Goal: Transaction & Acquisition: Purchase product/service

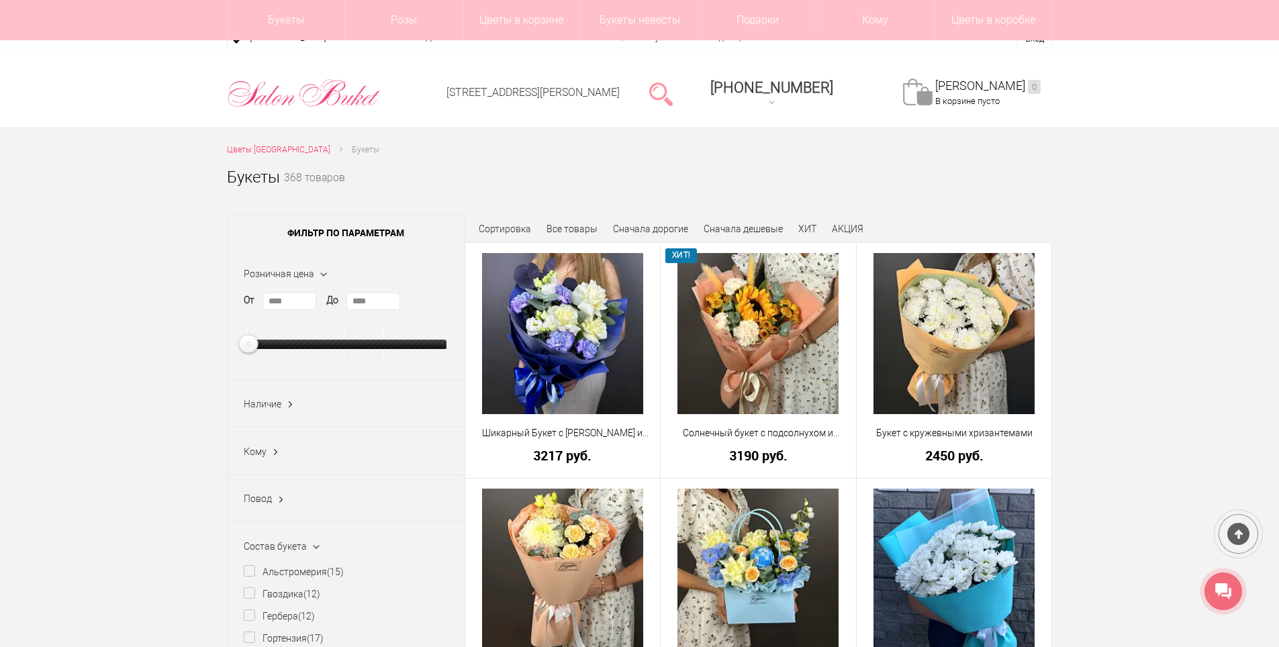
scroll to position [2417, 0]
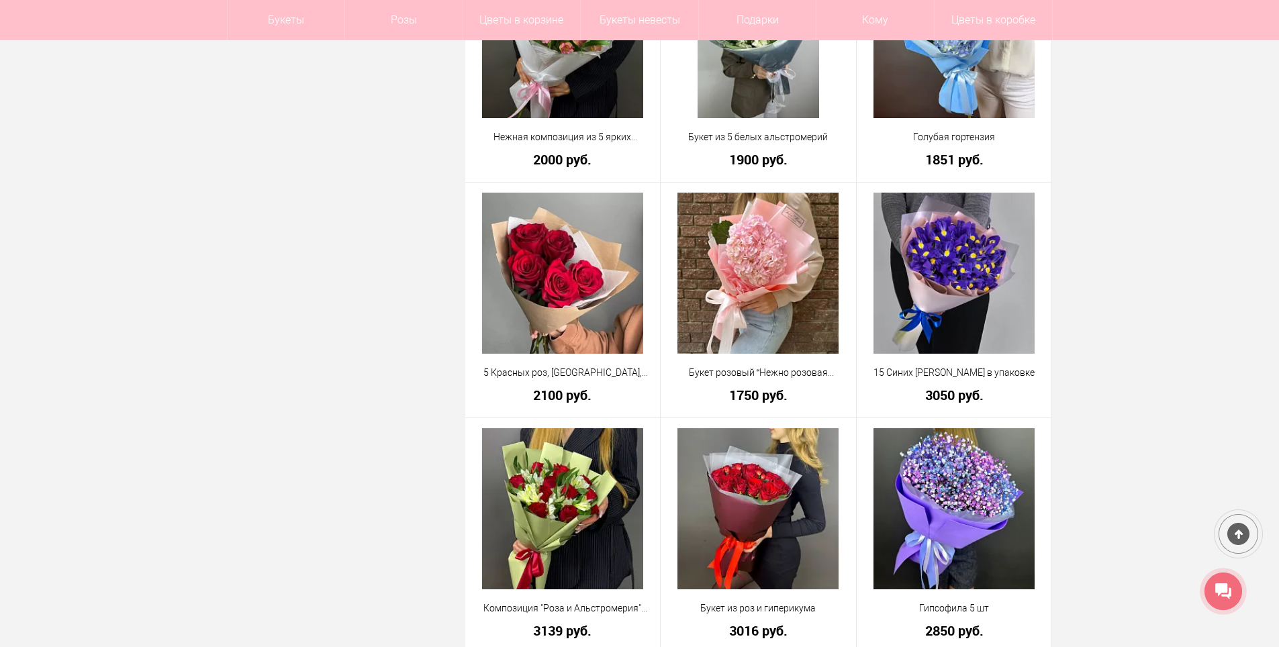
click at [1229, 592] on icon at bounding box center [1223, 591] width 16 height 17
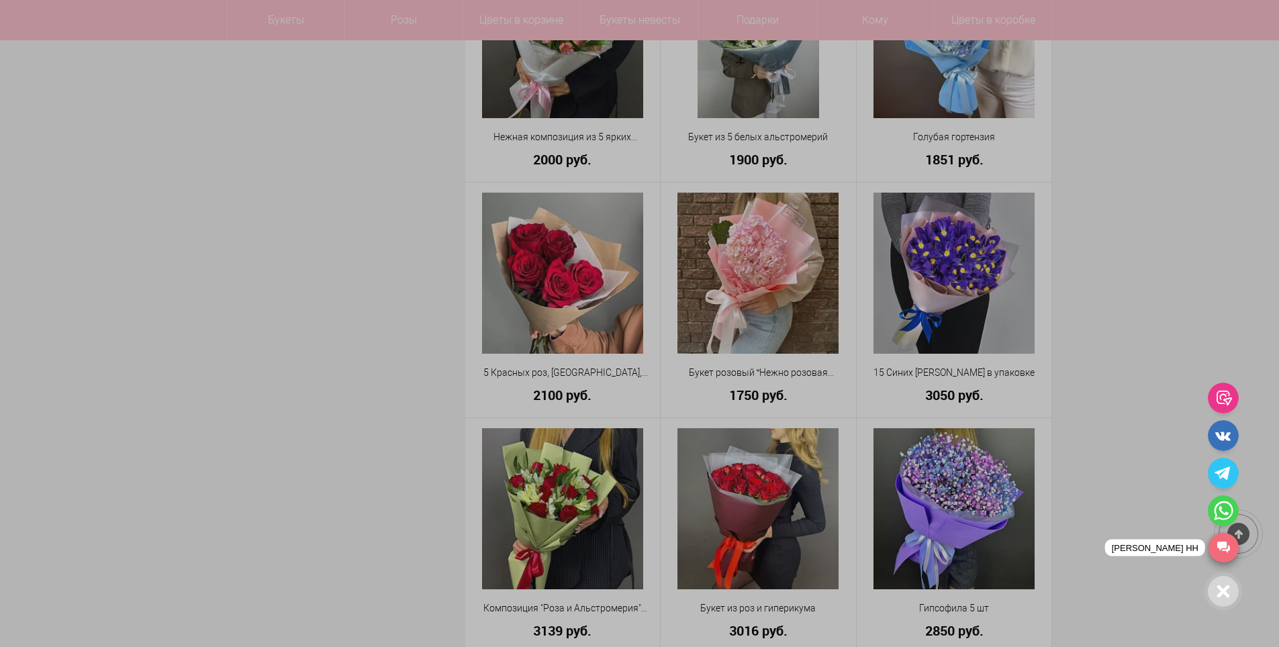
click at [1227, 554] on link "[PERSON_NAME] НН" at bounding box center [1224, 548] width 30 height 30
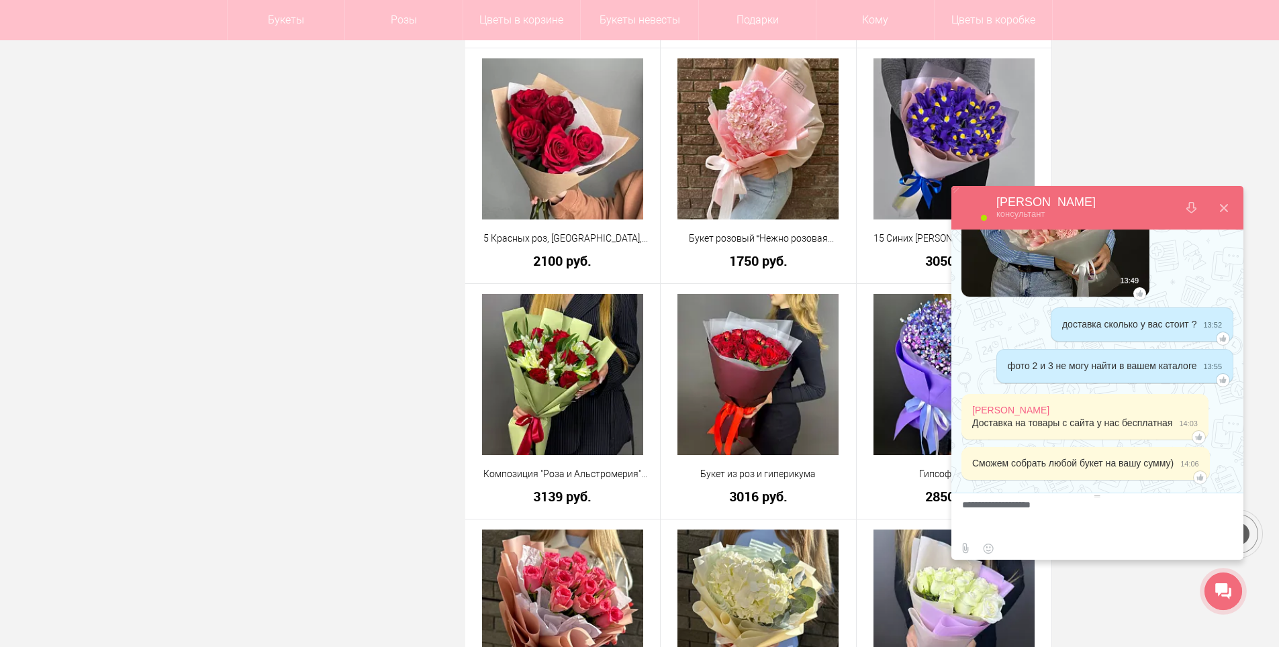
scroll to position [993, 0]
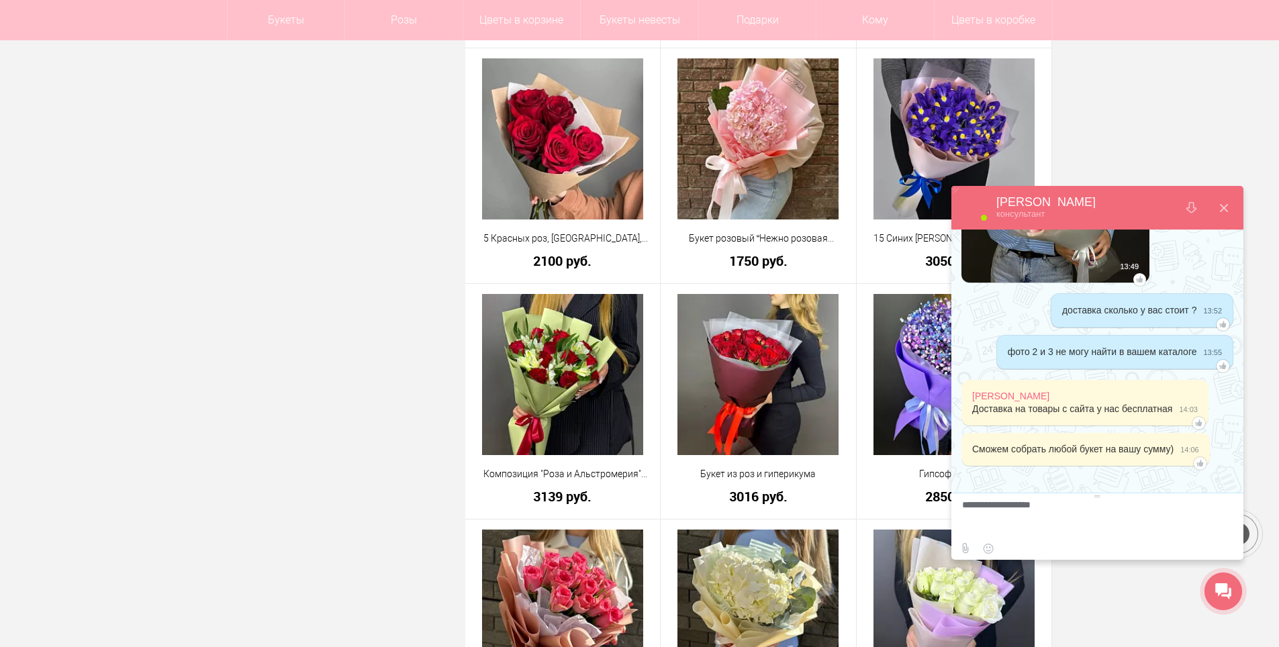
click at [1066, 518] on textarea at bounding box center [1095, 518] width 267 height 36
type textarea "**********"
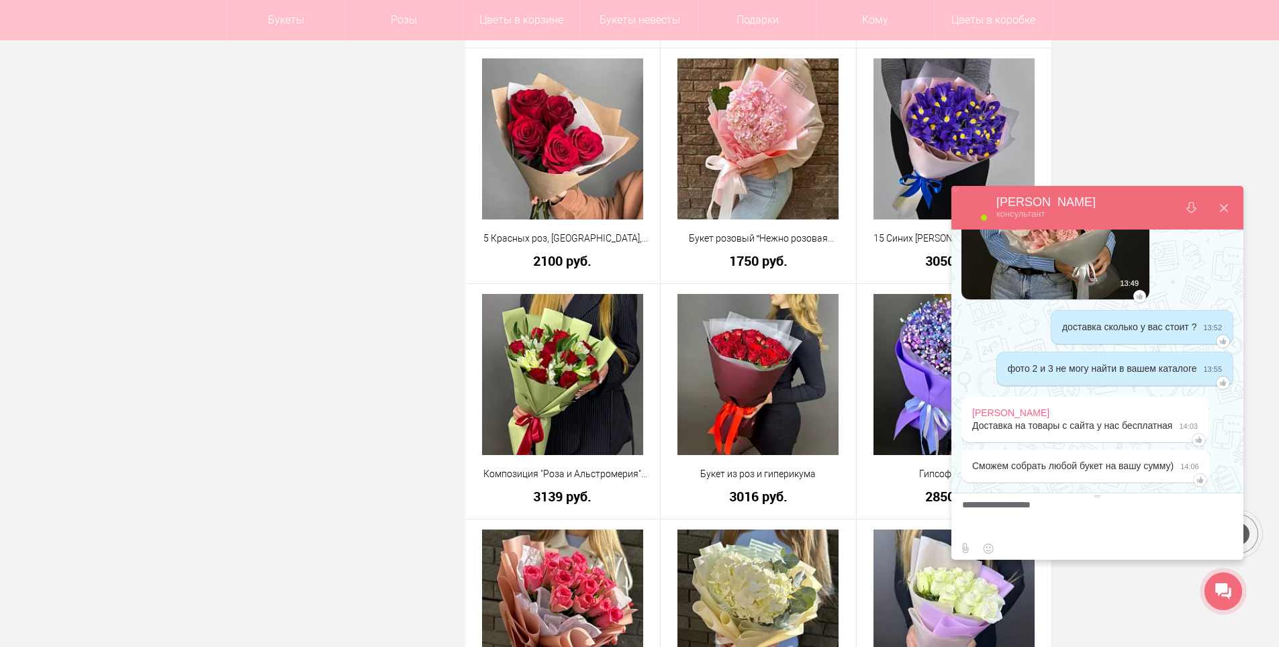
scroll to position [916, 0]
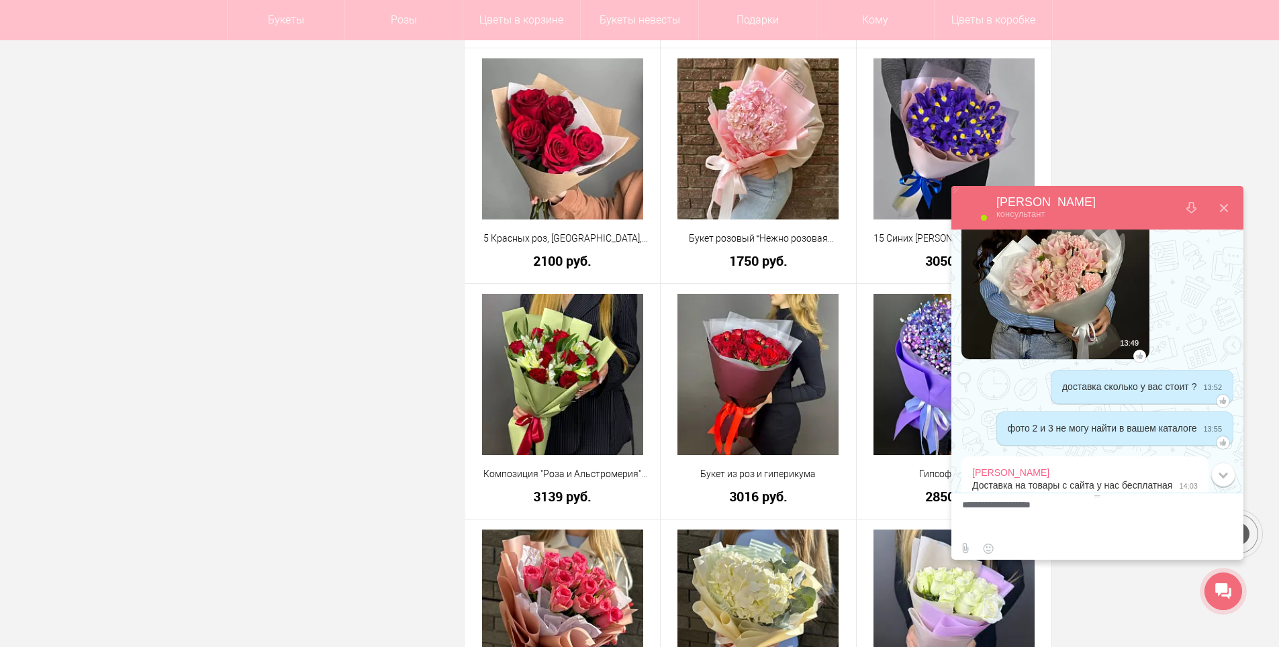
drag, startPoint x: 1229, startPoint y: 210, endPoint x: 1197, endPoint y: 210, distance: 31.6
click at [1227, 210] on button at bounding box center [1224, 208] width 32 height 32
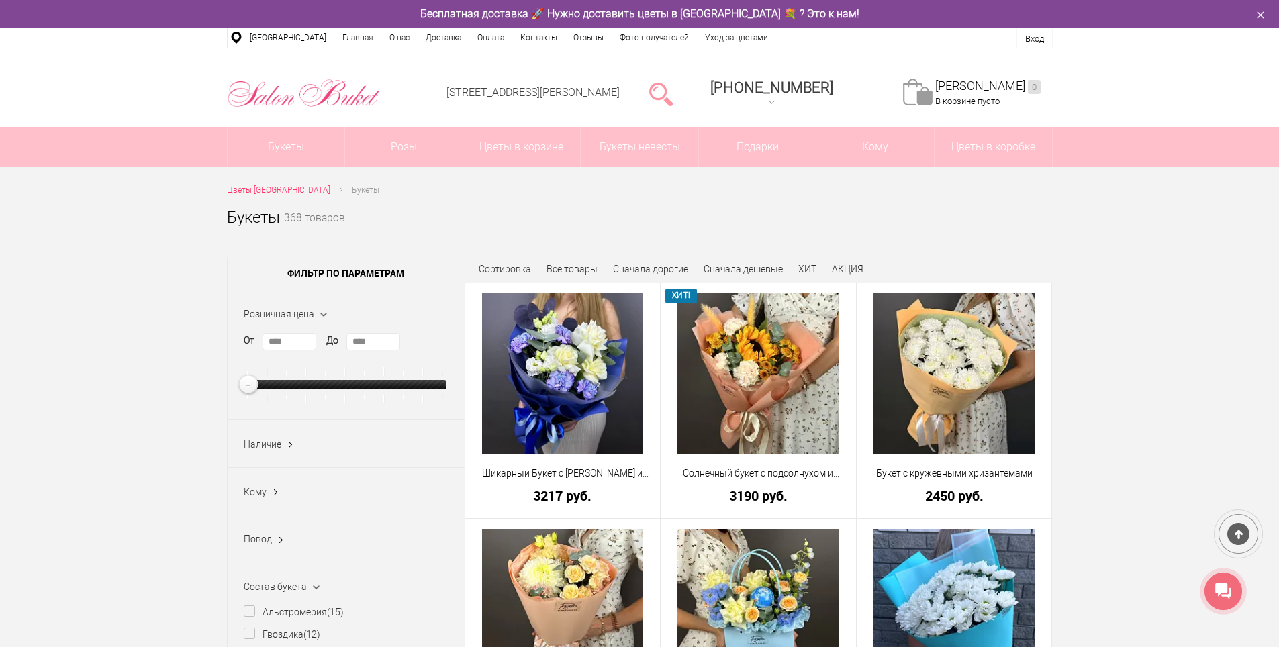
scroll to position [336, 0]
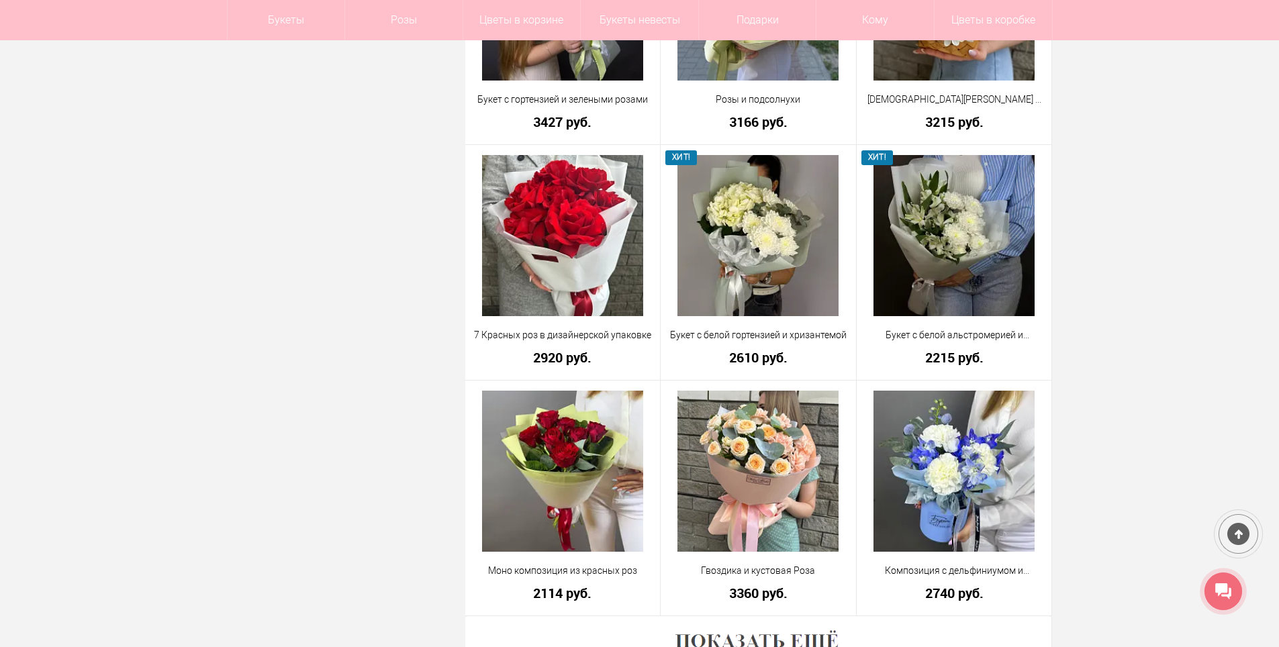
scroll to position [3532, 0]
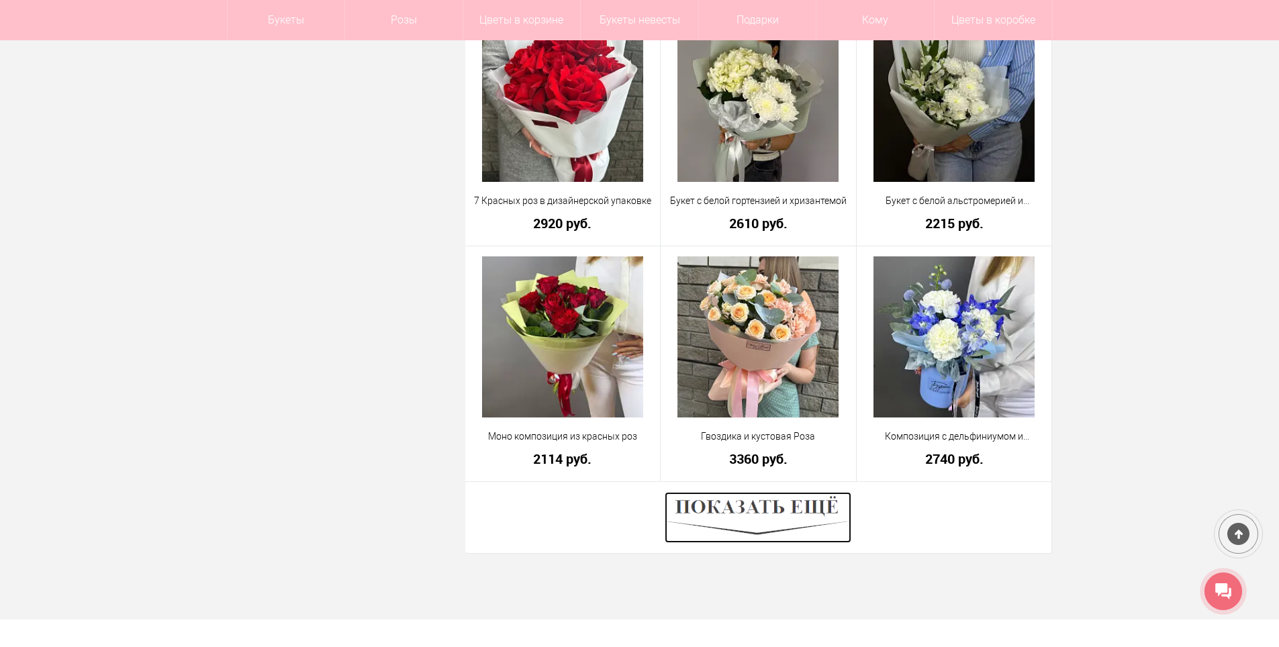
click at [805, 515] on img at bounding box center [758, 517] width 187 height 51
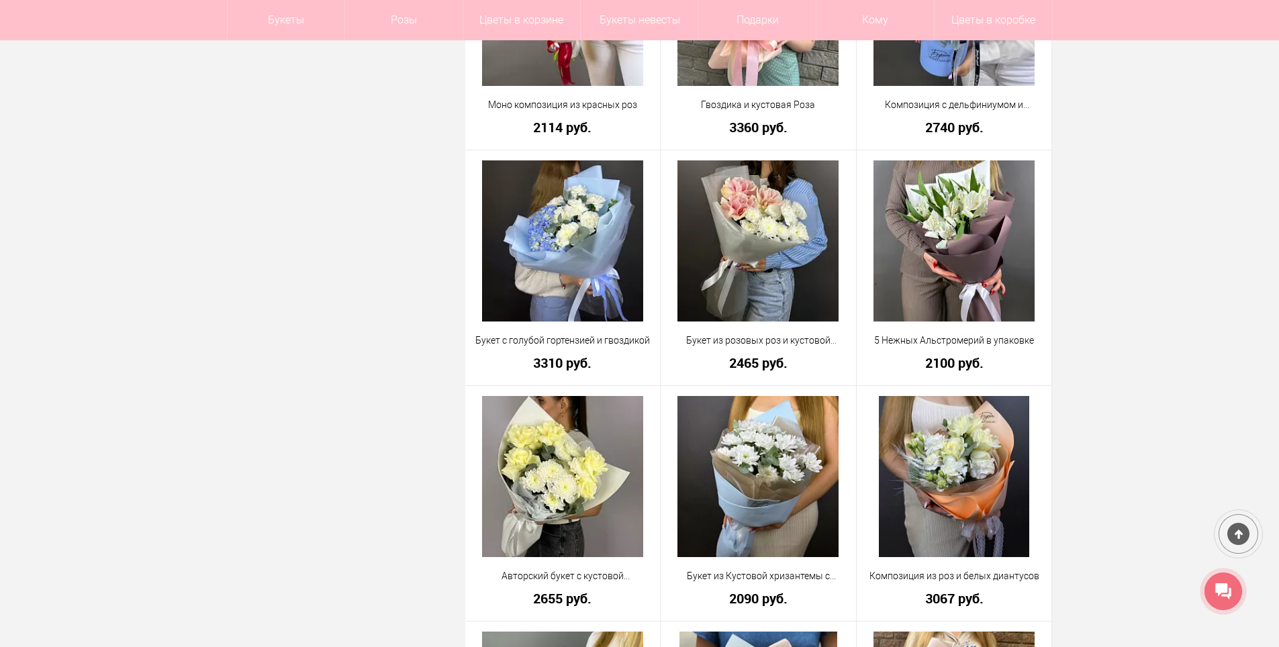
scroll to position [3867, 0]
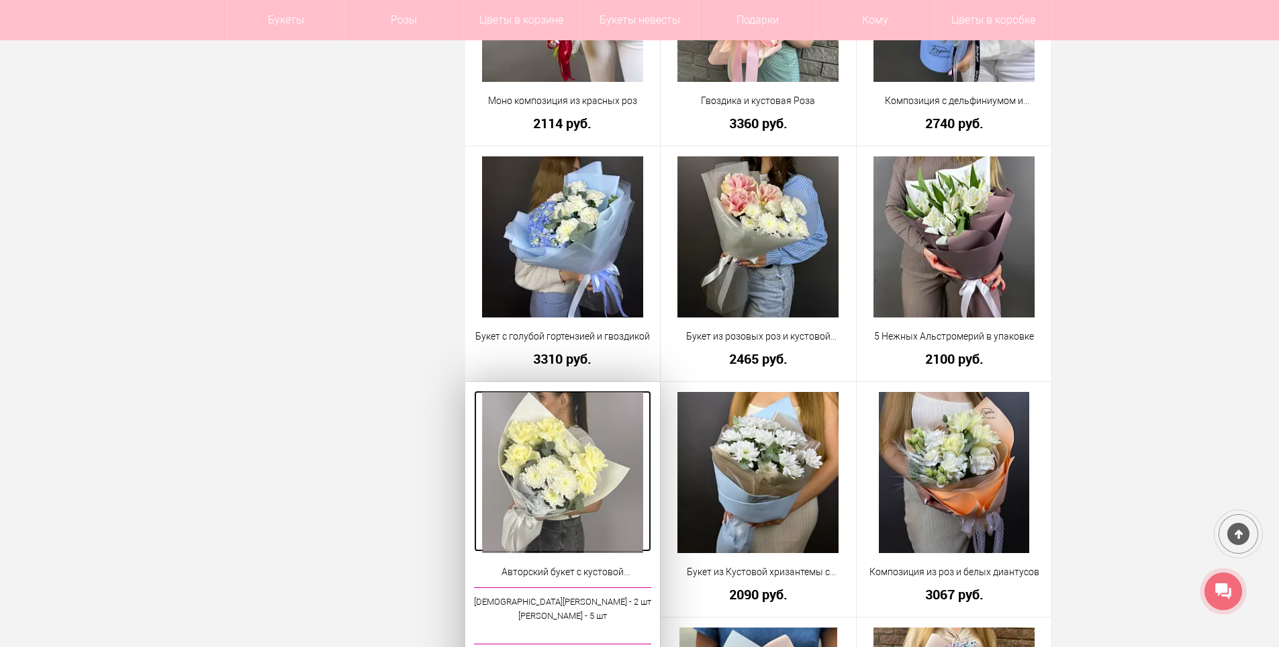
click at [603, 439] on img at bounding box center [562, 472] width 161 height 161
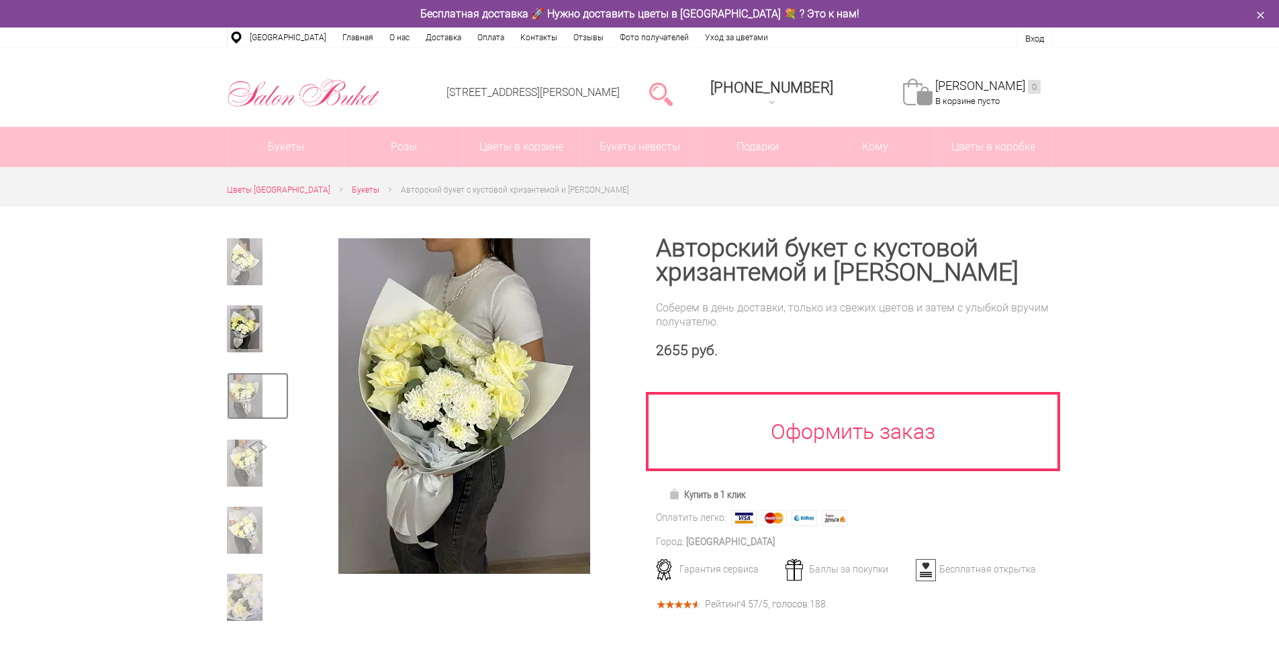
click at [234, 409] on img at bounding box center [245, 396] width 36 height 47
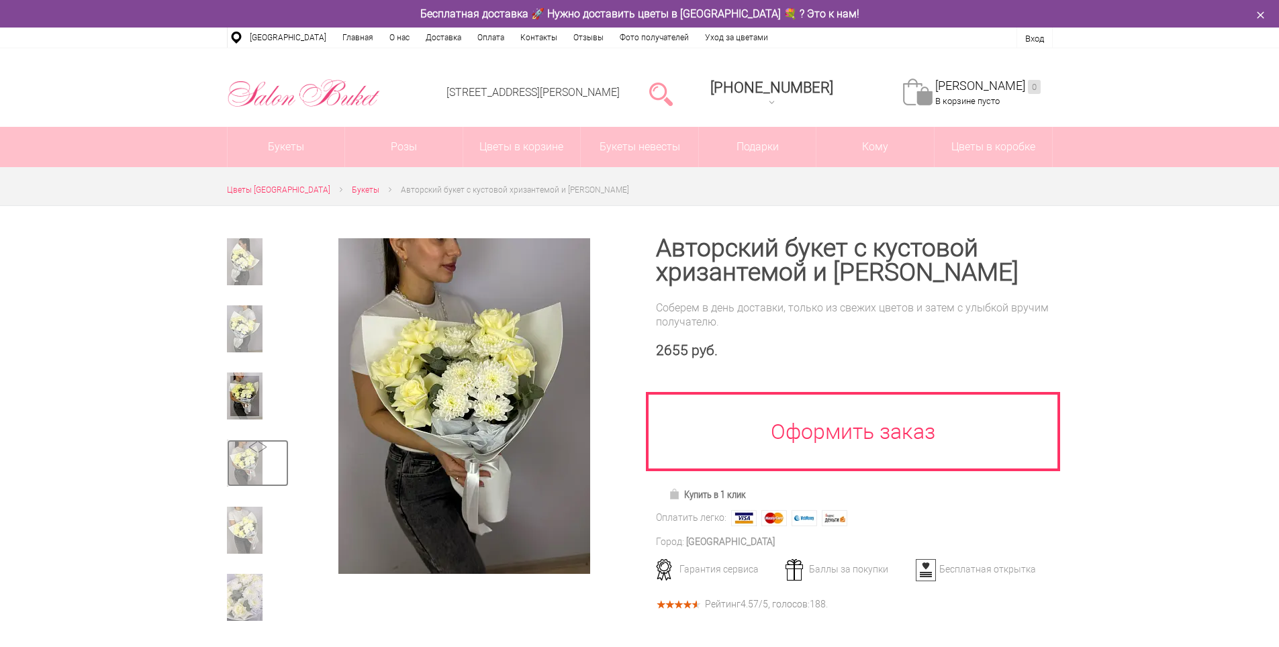
click at [239, 448] on img at bounding box center [245, 463] width 36 height 47
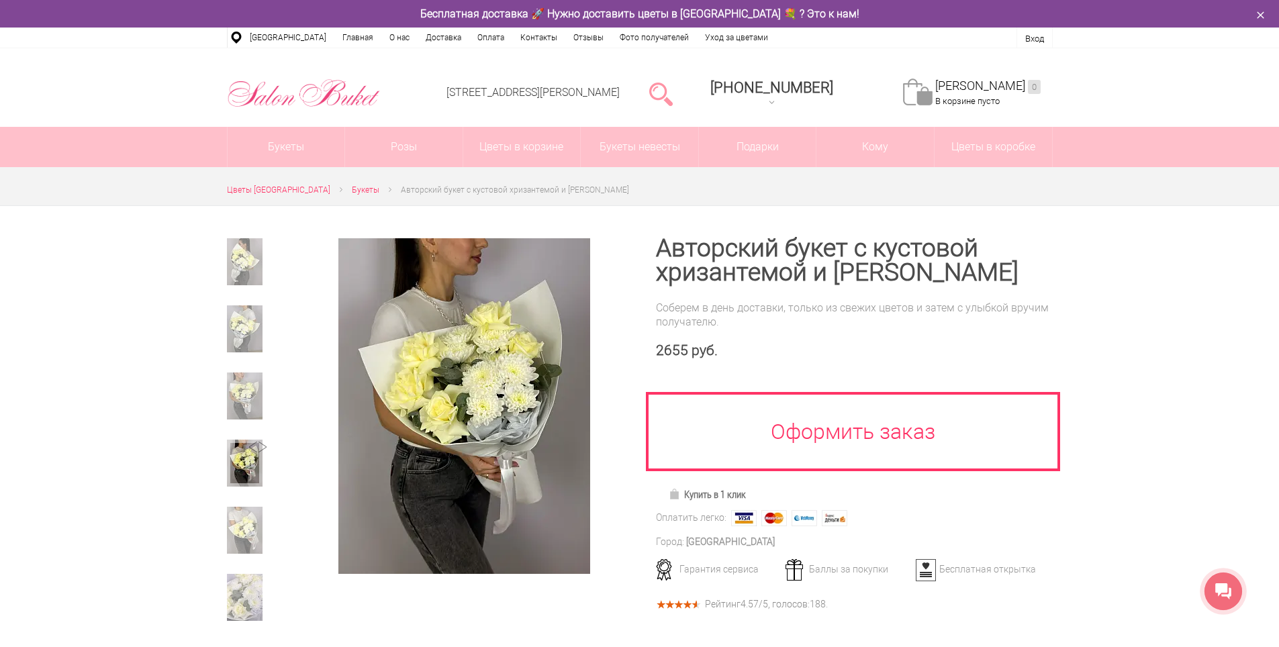
click at [241, 499] on div at bounding box center [258, 439] width 62 height 403
click at [254, 463] on img at bounding box center [245, 463] width 36 height 47
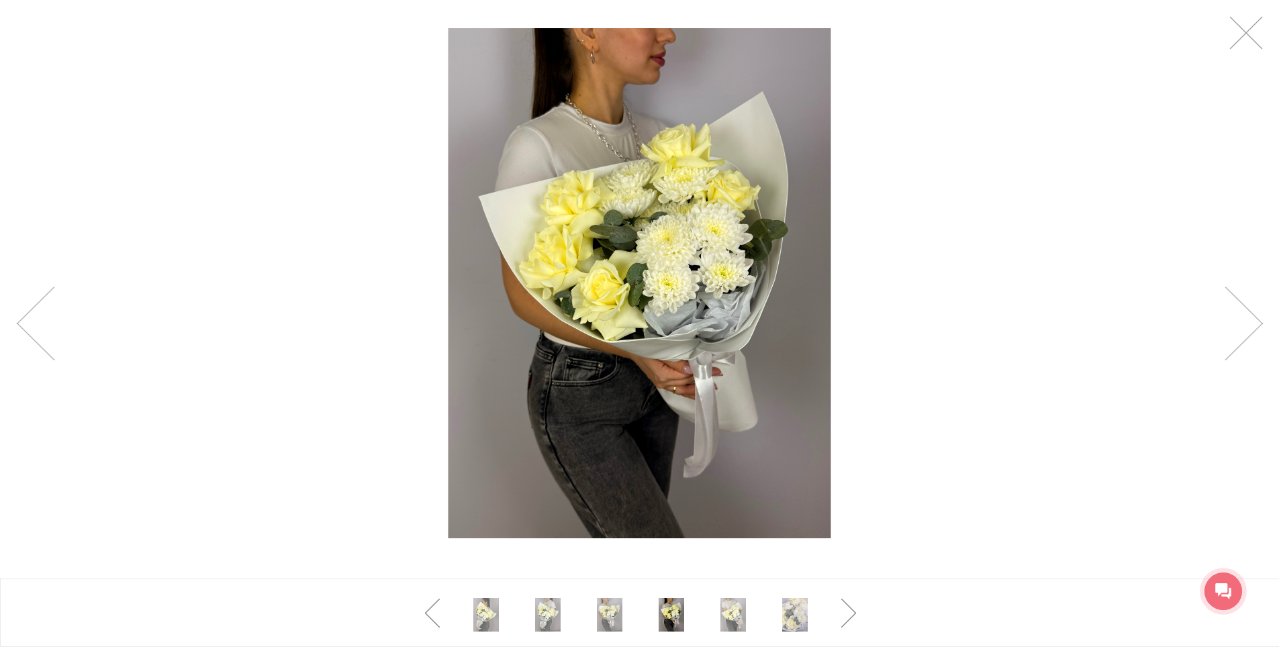
click at [248, 518] on div at bounding box center [639, 283] width 1279 height 567
click at [1249, 318] on link at bounding box center [1244, 324] width 38 height 74
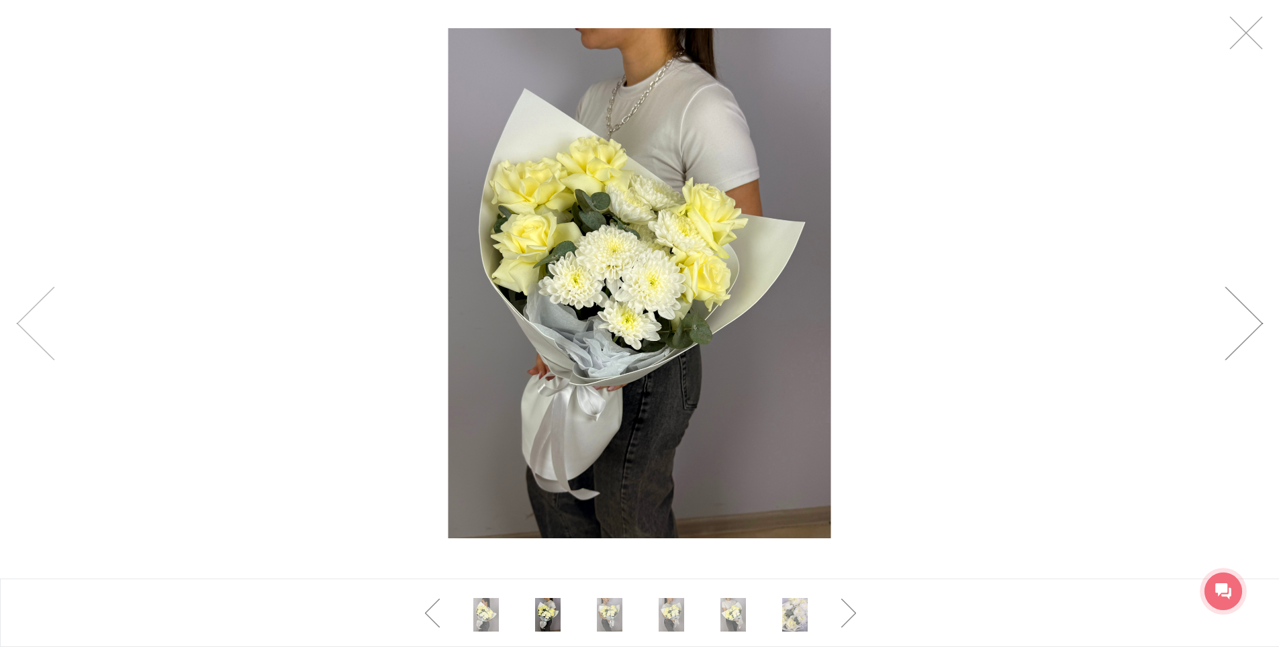
click at [1254, 318] on link at bounding box center [1244, 324] width 38 height 74
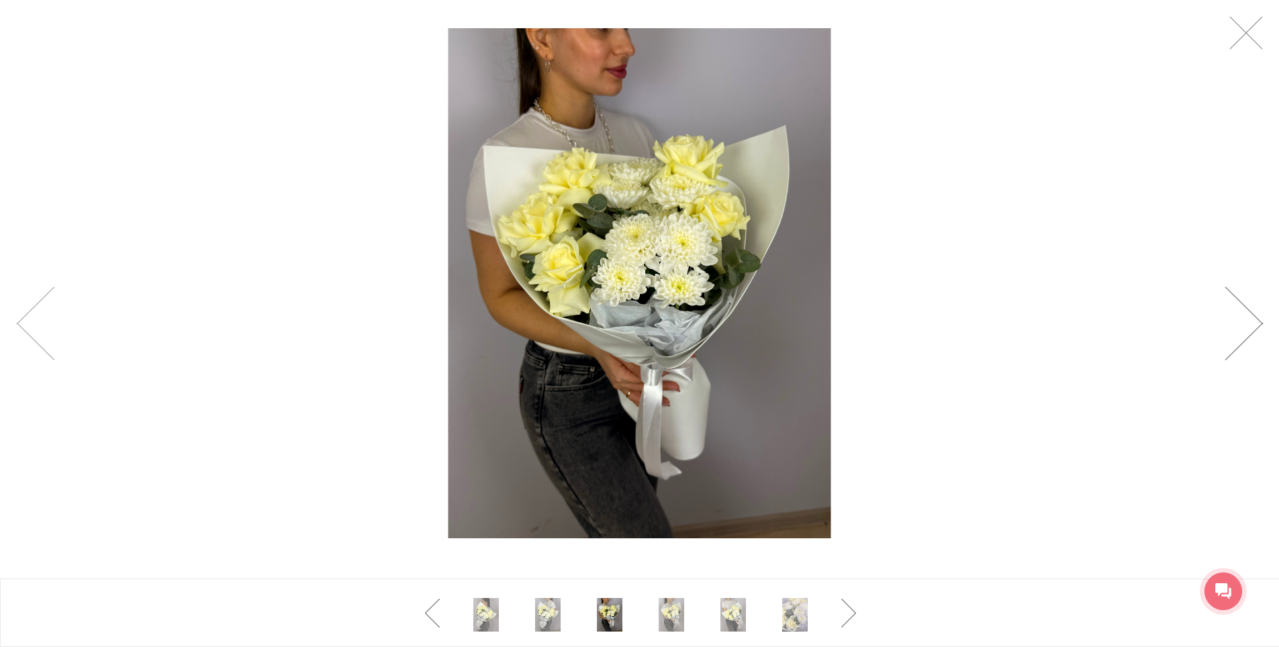
click at [1254, 318] on link at bounding box center [1244, 324] width 38 height 74
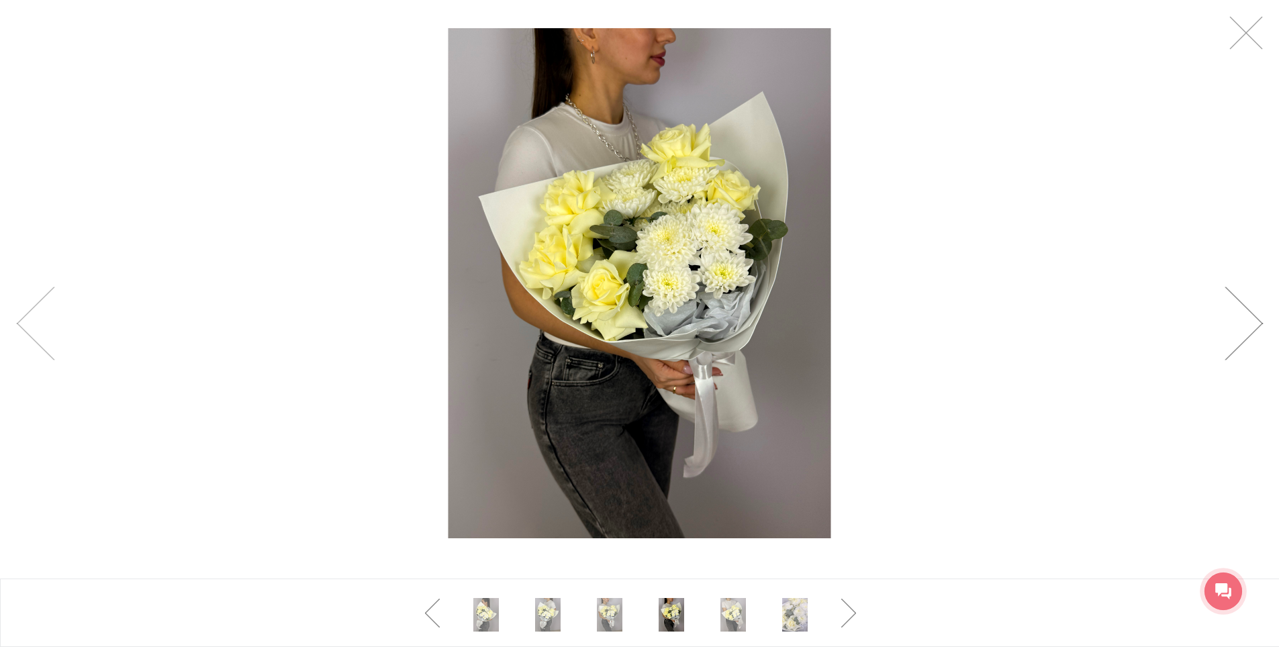
click at [1254, 318] on link at bounding box center [1244, 324] width 38 height 74
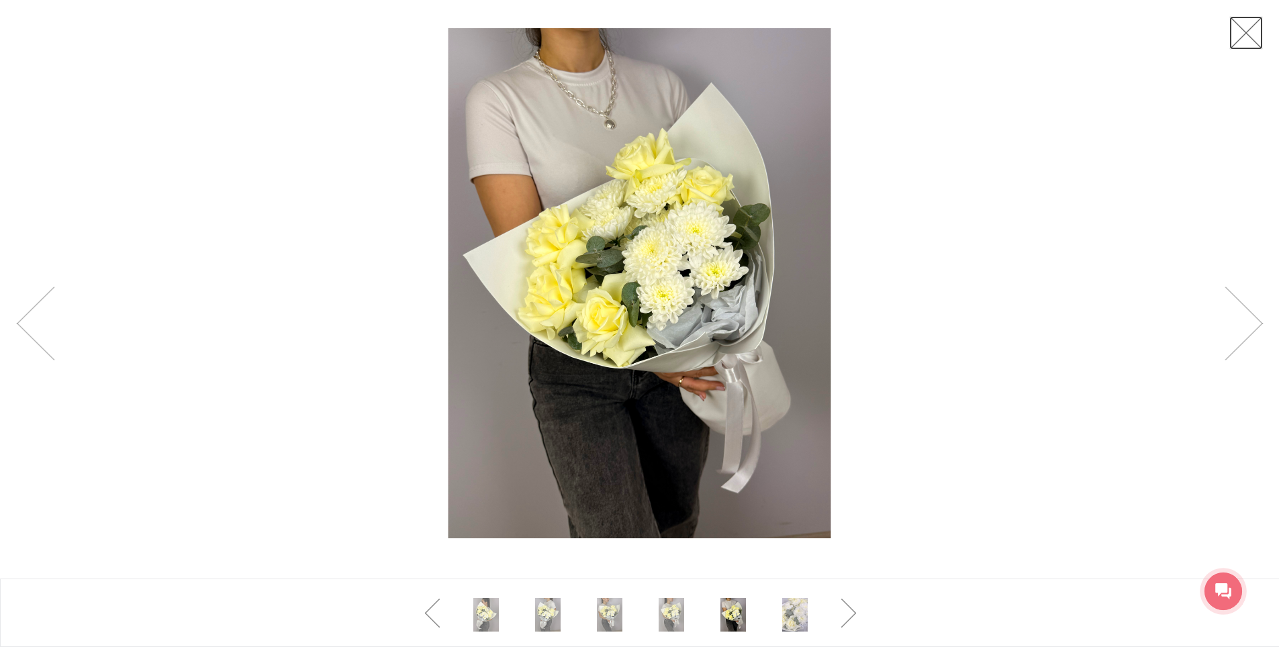
click at [1257, 38] on link at bounding box center [1246, 33] width 34 height 34
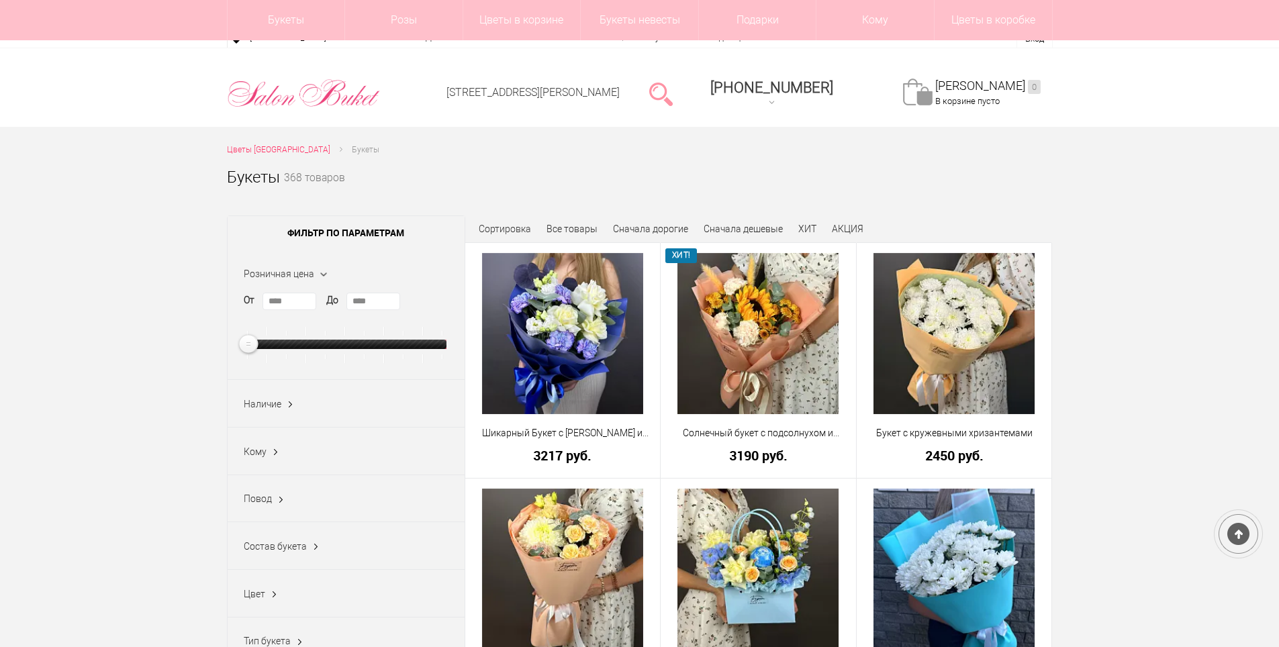
scroll to position [3639, 0]
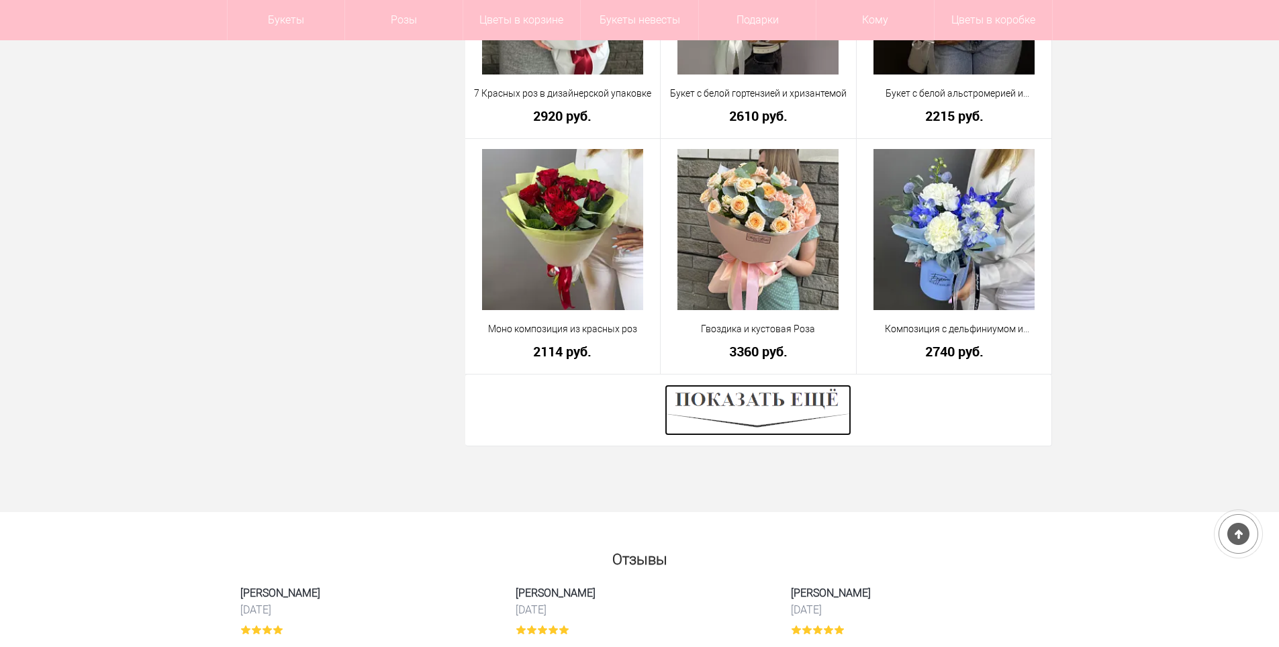
click at [790, 401] on img at bounding box center [758, 410] width 187 height 51
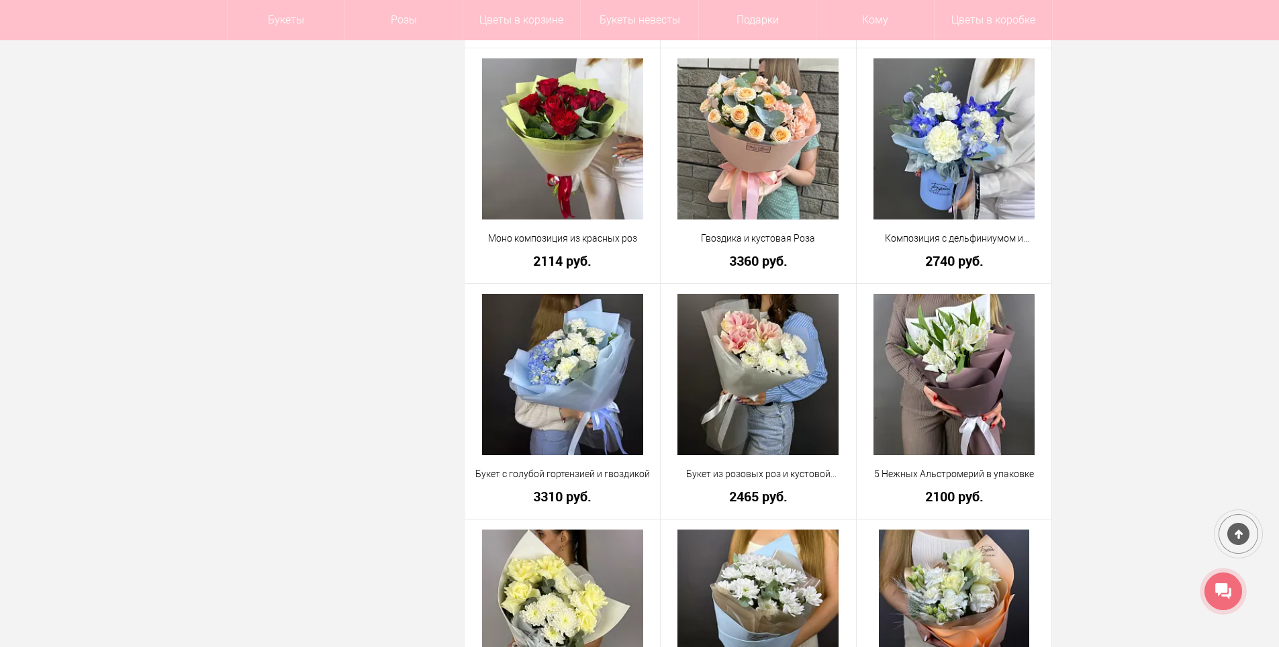
scroll to position [3706, 0]
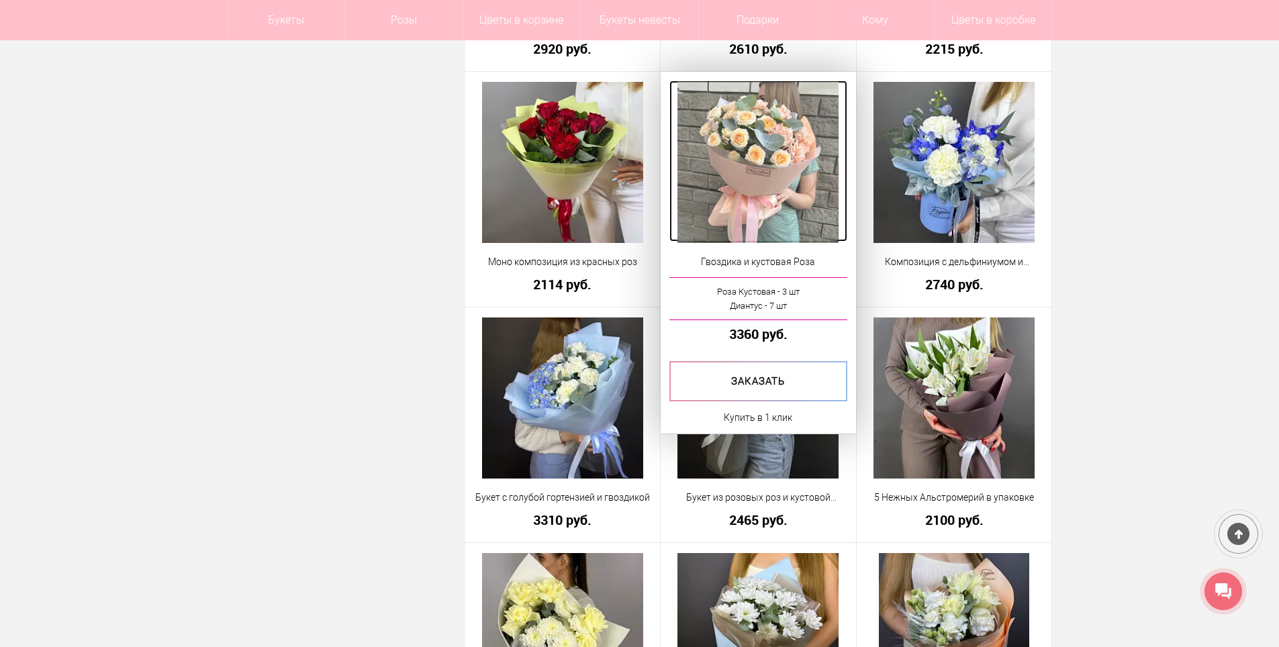
click at [728, 126] on img at bounding box center [757, 162] width 161 height 161
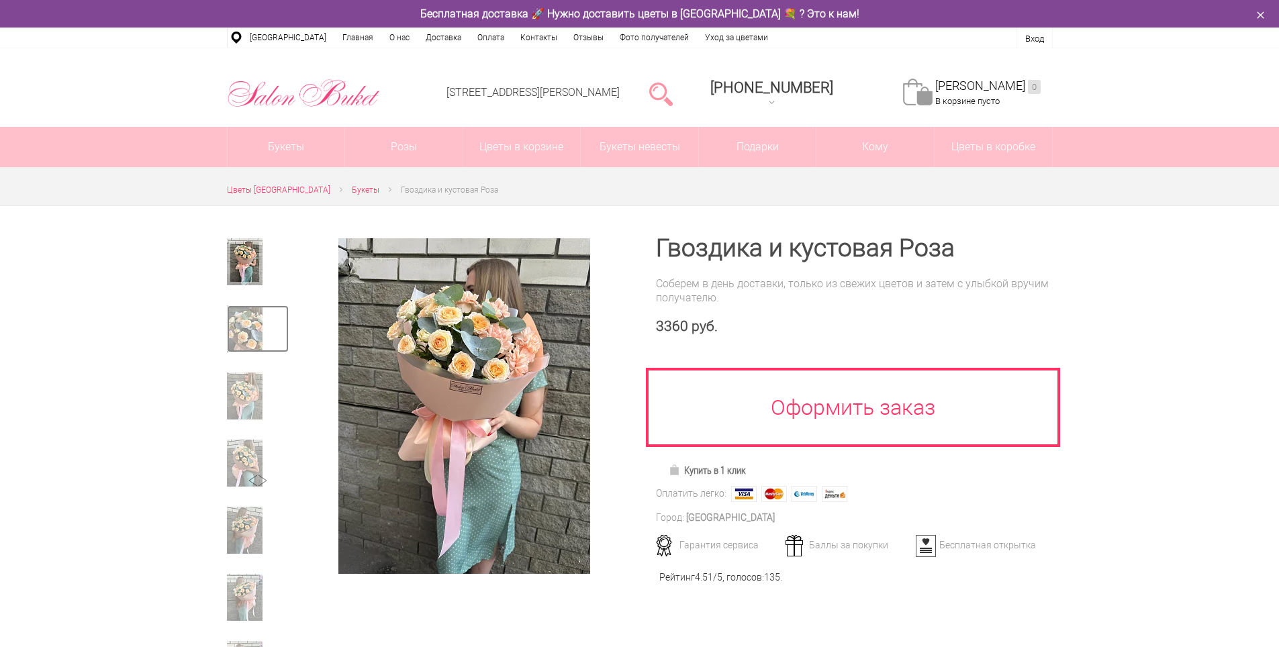
click at [254, 333] on img at bounding box center [245, 328] width 36 height 47
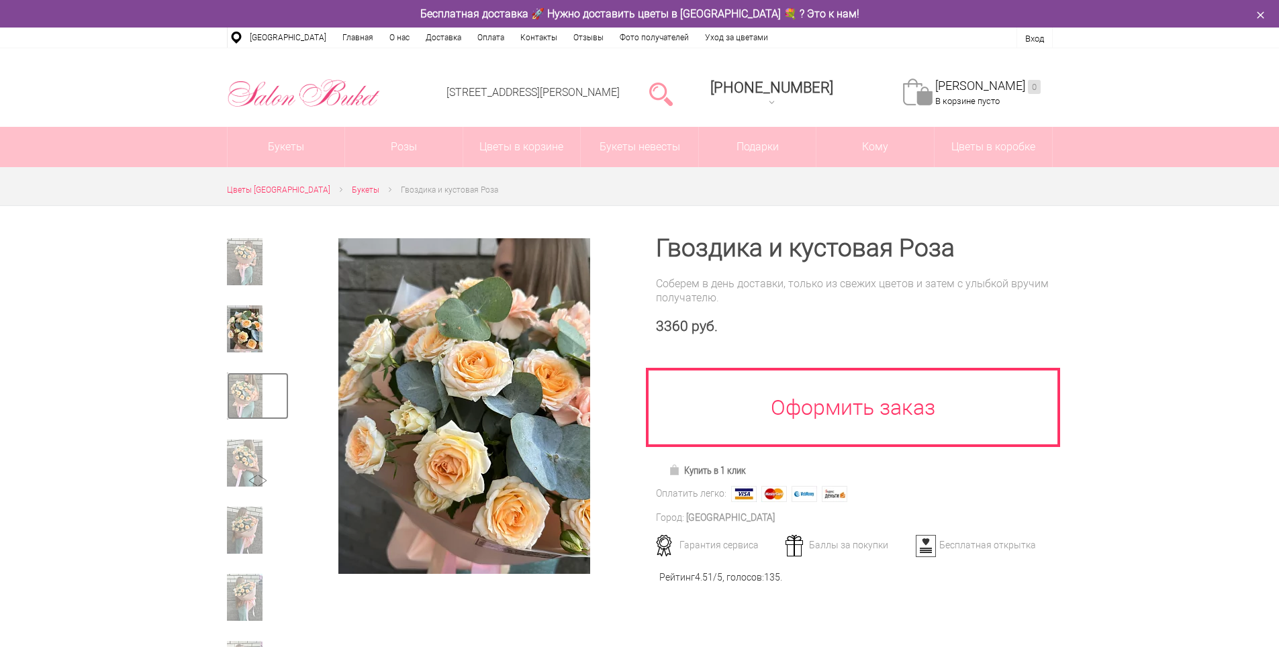
click at [246, 379] on img at bounding box center [245, 396] width 36 height 47
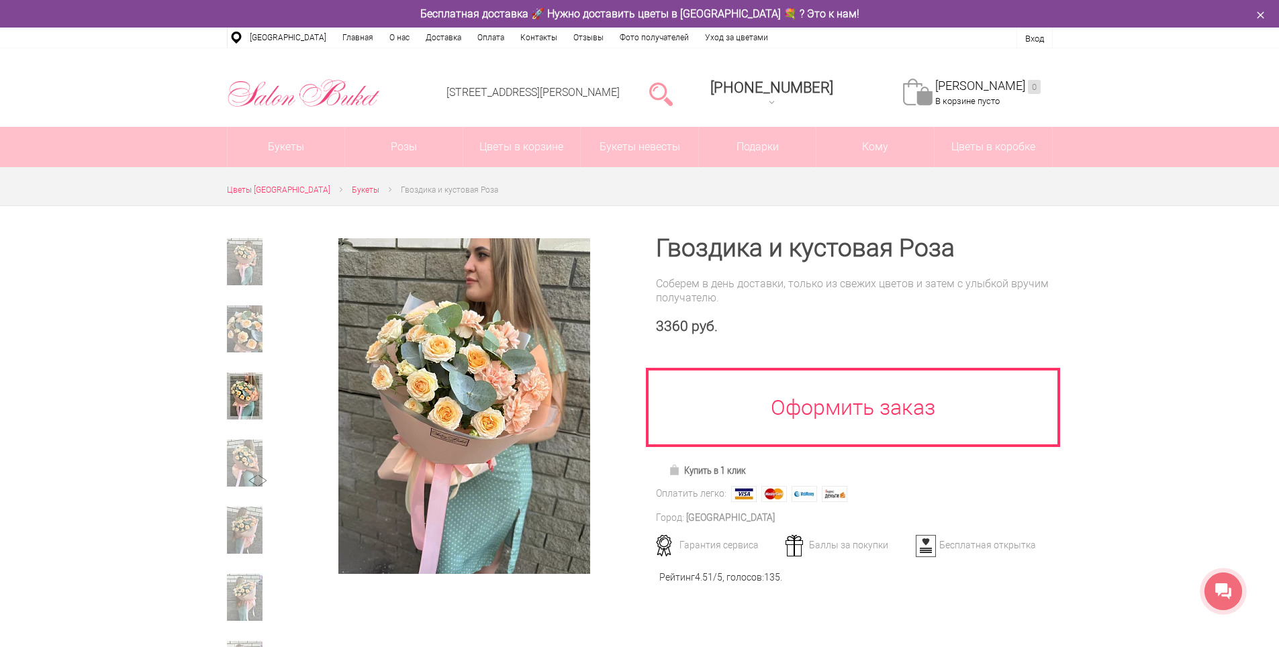
click at [1202, 266] on div at bounding box center [639, 594] width 1279 height 779
click at [1229, 597] on icon at bounding box center [1223, 591] width 16 height 16
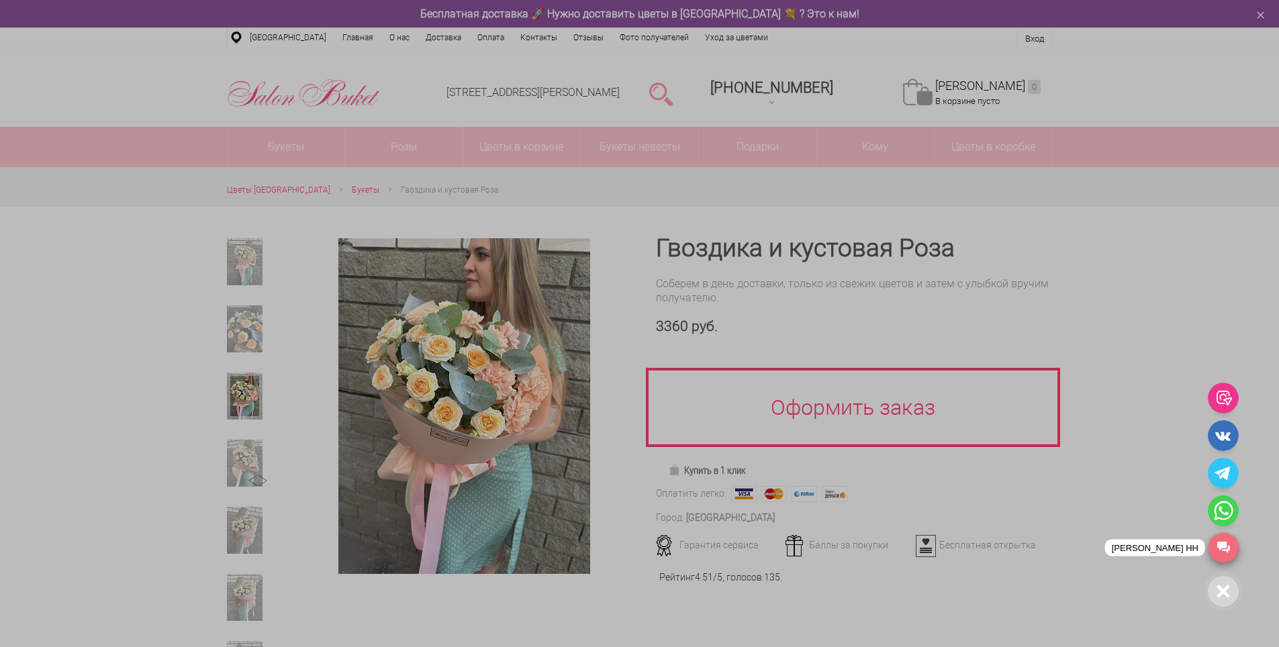
click at [1218, 554] on link "[PERSON_NAME] НН" at bounding box center [1224, 548] width 30 height 30
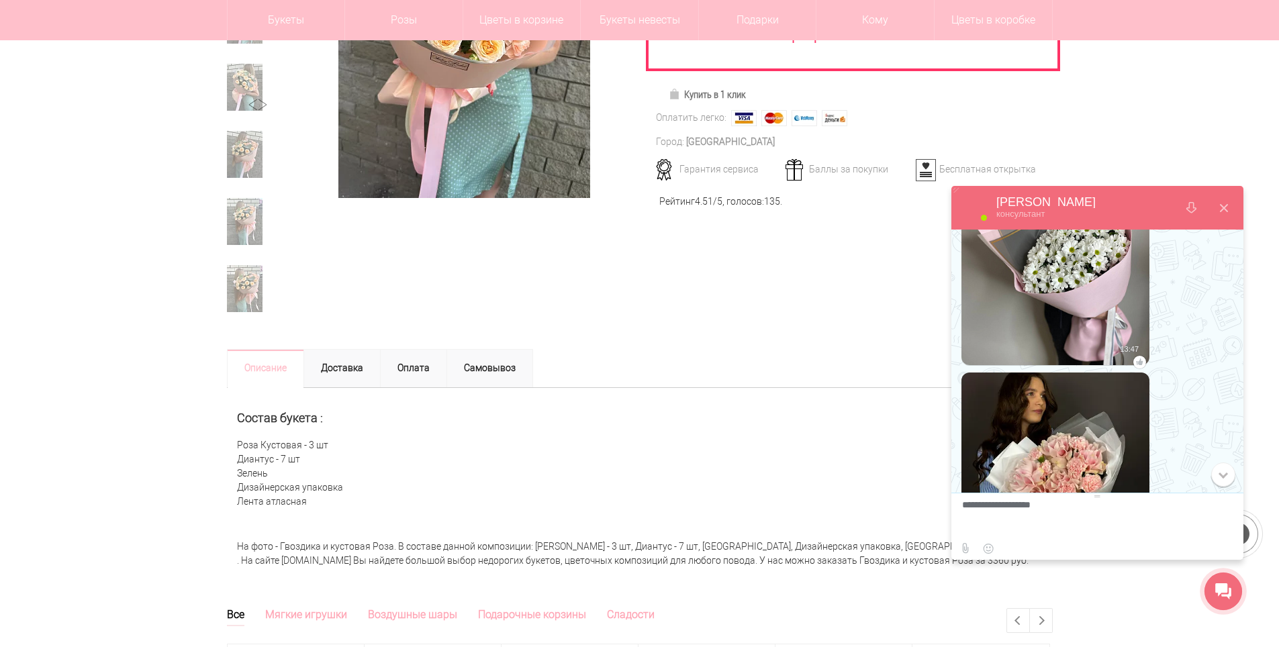
scroll to position [581, 0]
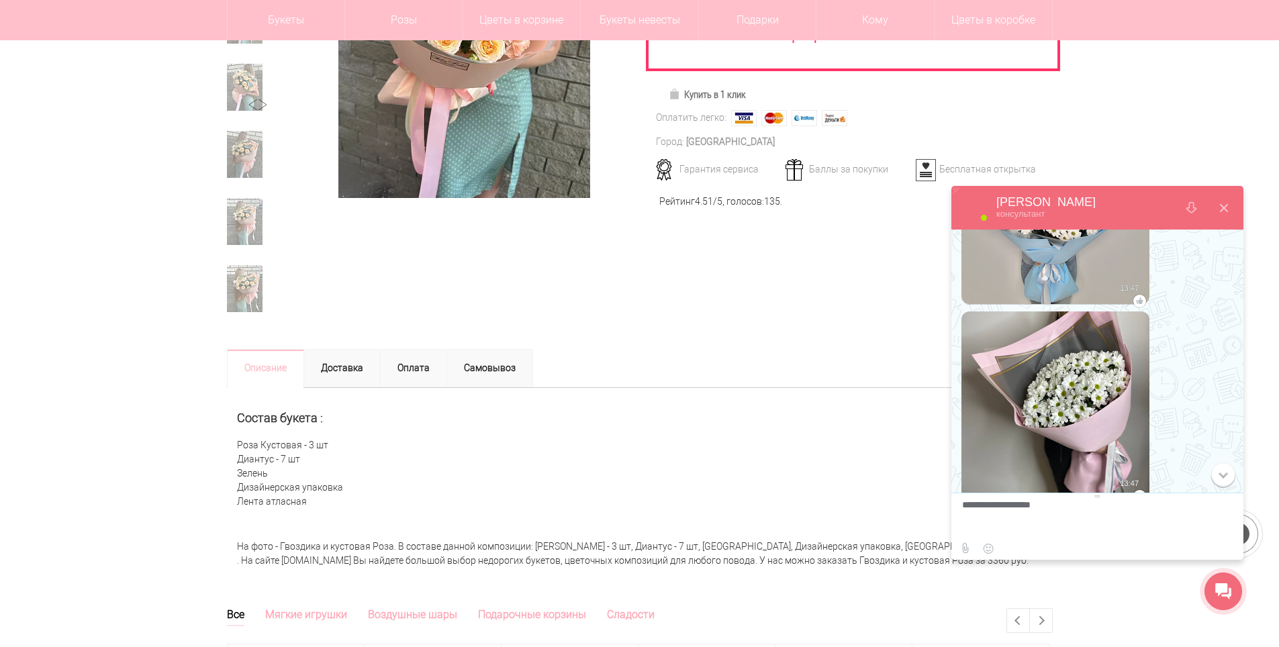
click at [1072, 360] on img at bounding box center [1055, 405] width 188 height 250
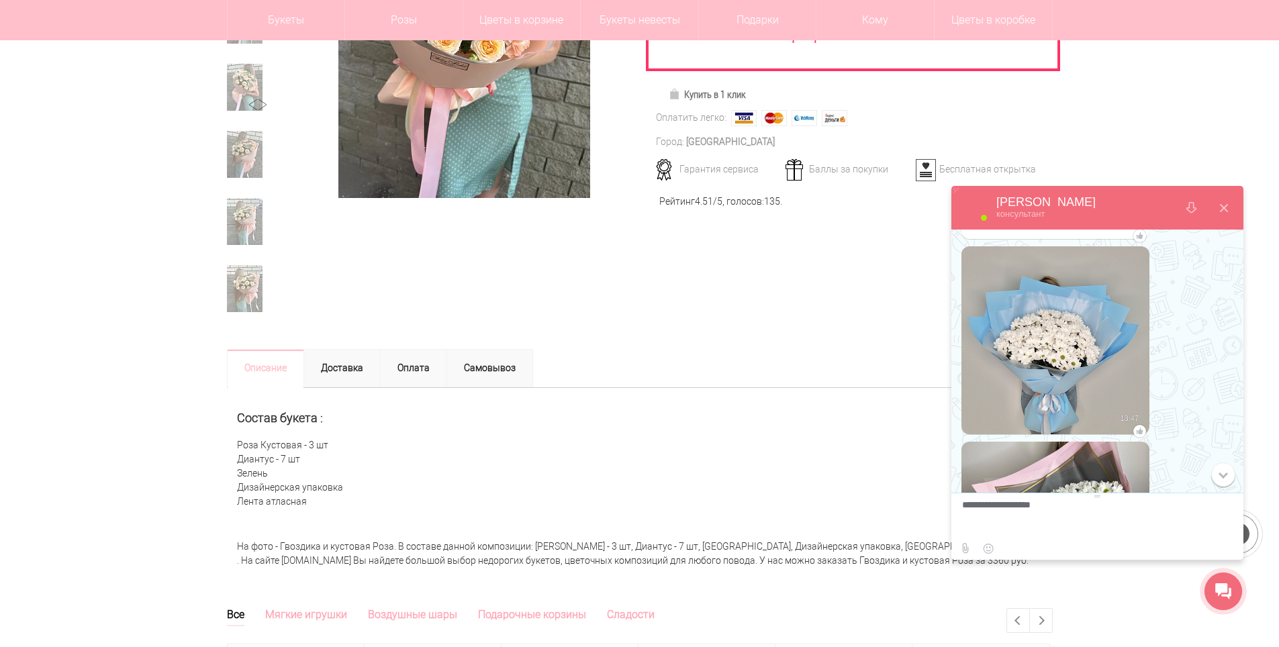
scroll to position [446, 0]
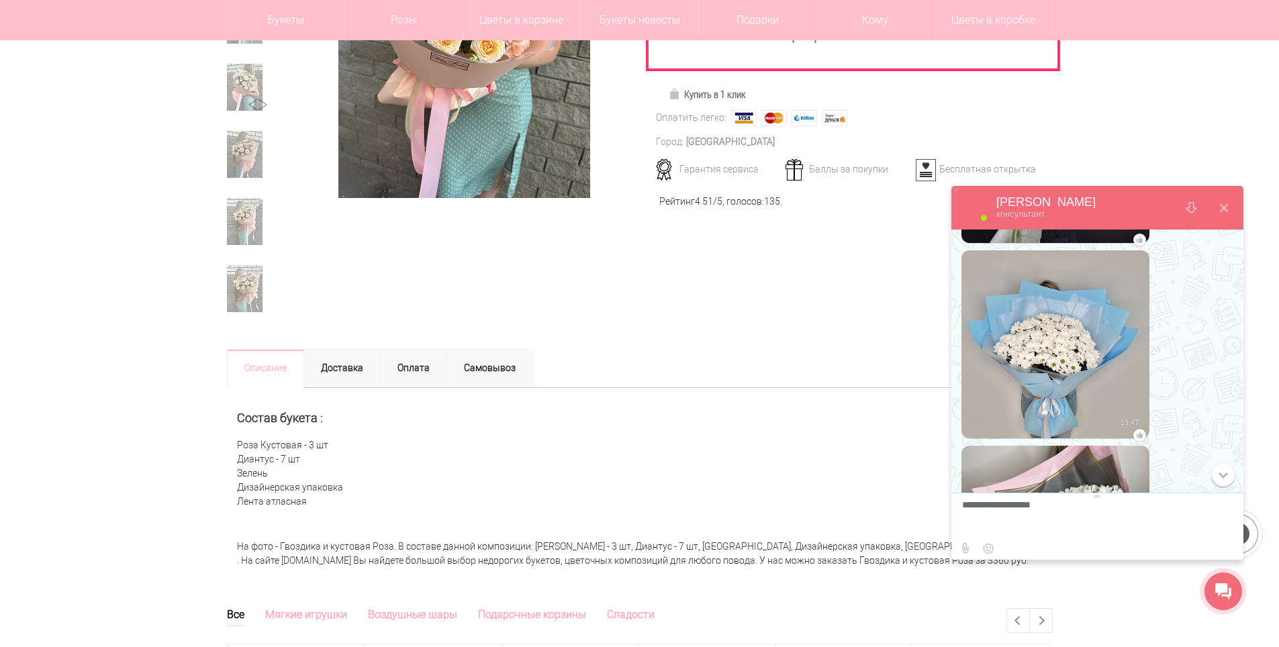
click at [1053, 352] on img at bounding box center [1055, 345] width 188 height 260
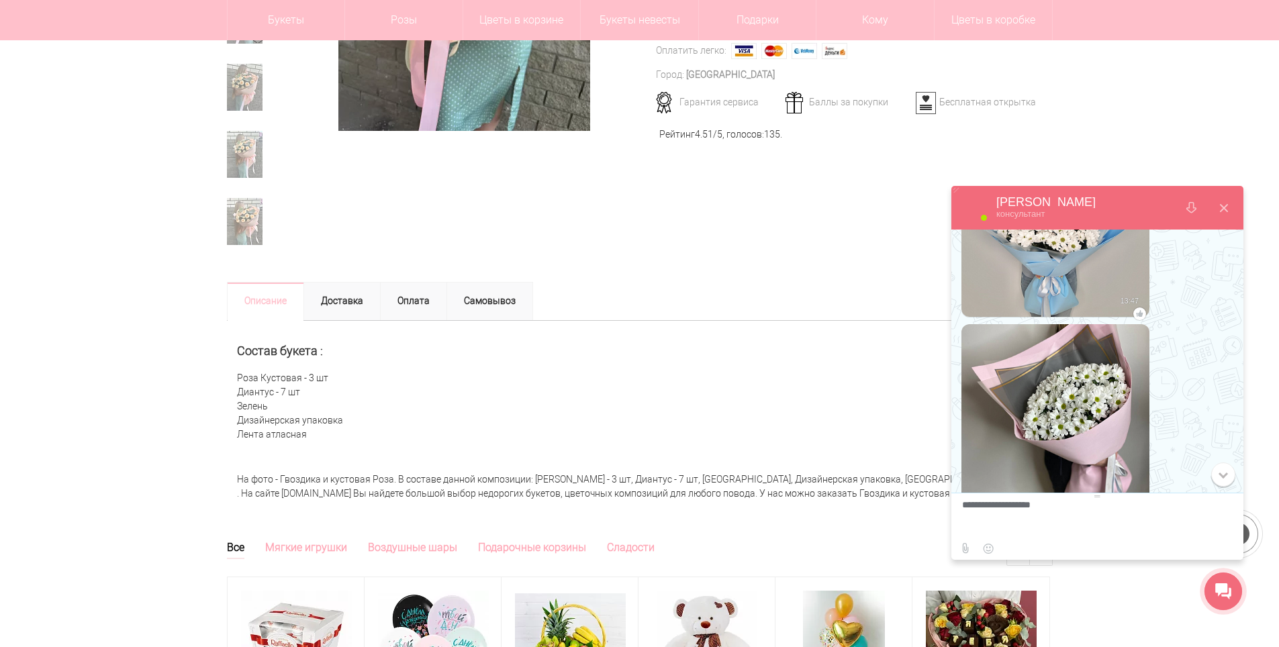
scroll to position [633, 0]
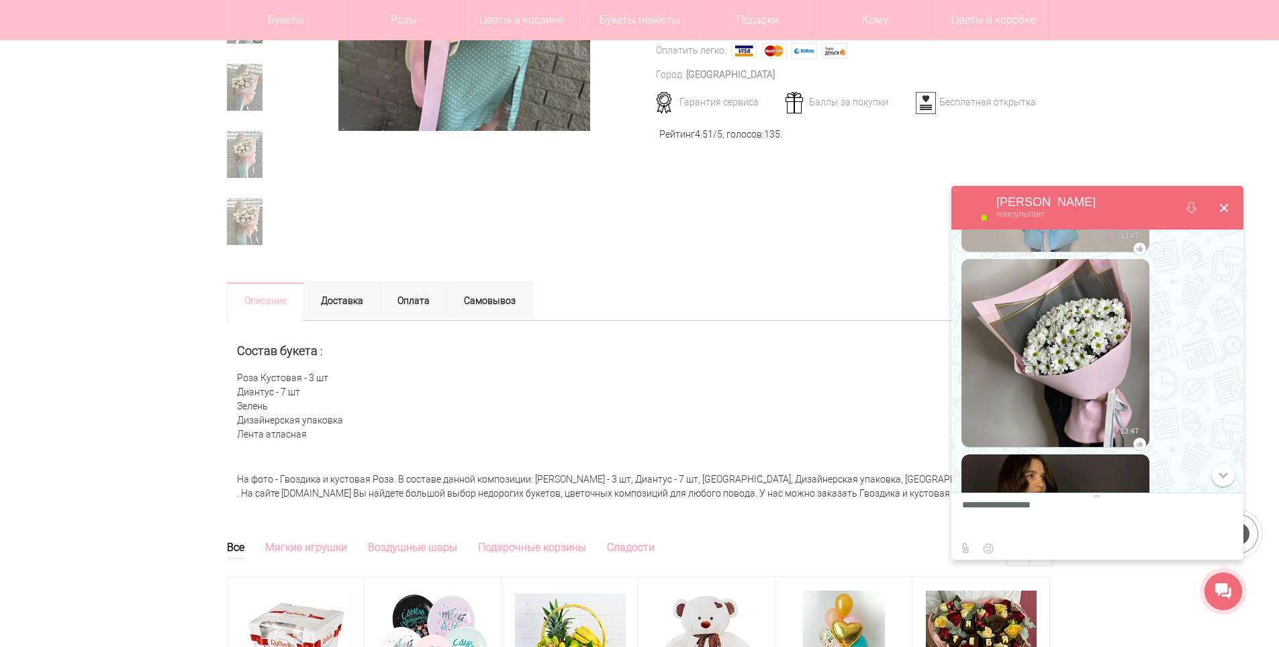
click at [1225, 203] on button at bounding box center [1224, 208] width 32 height 32
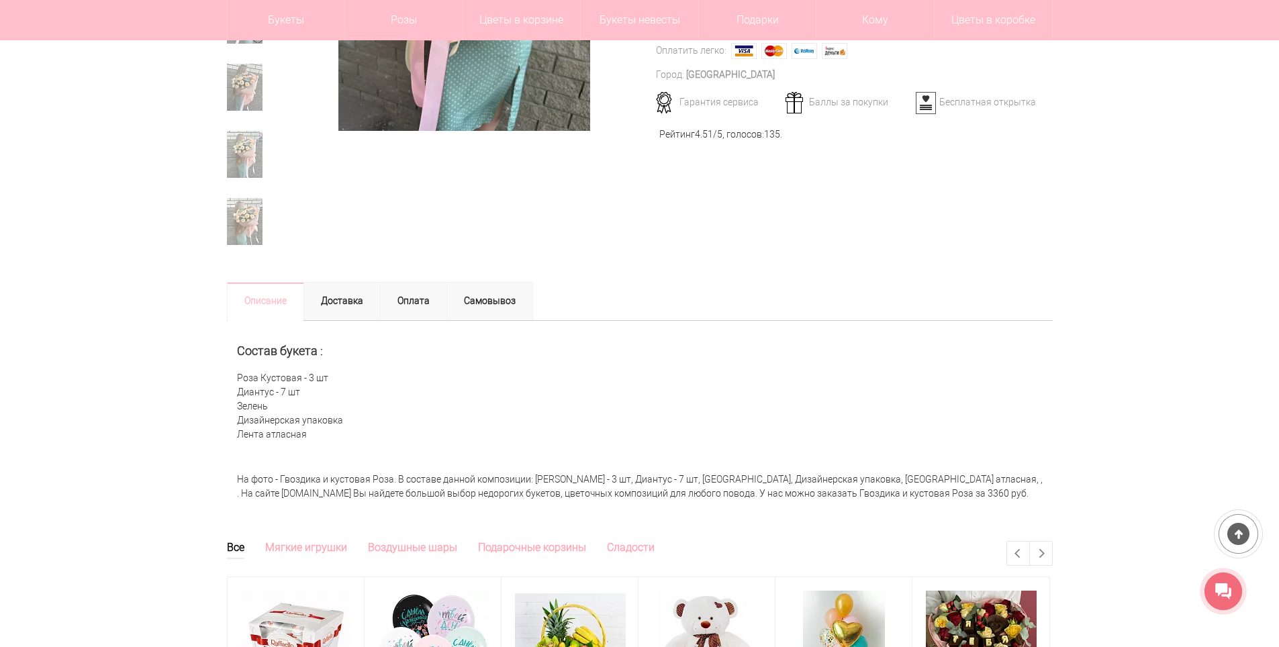
click at [1215, 589] on icon at bounding box center [1223, 591] width 16 height 17
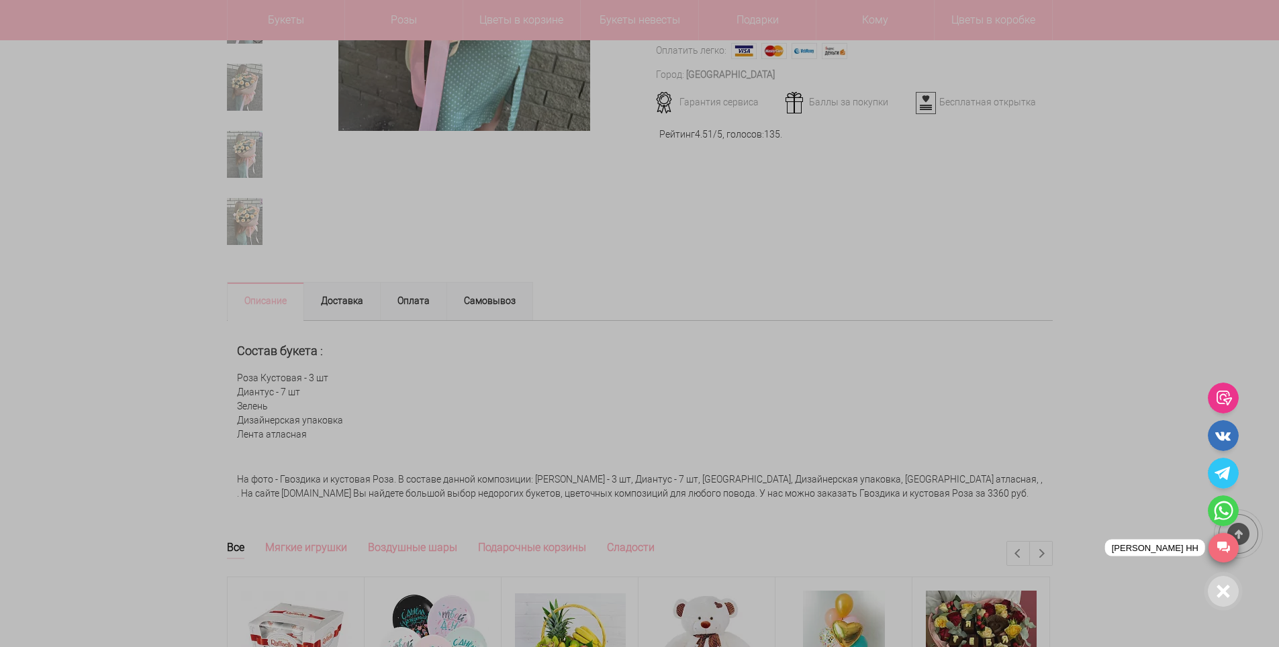
click at [1217, 560] on link "[PERSON_NAME] НН" at bounding box center [1224, 548] width 30 height 30
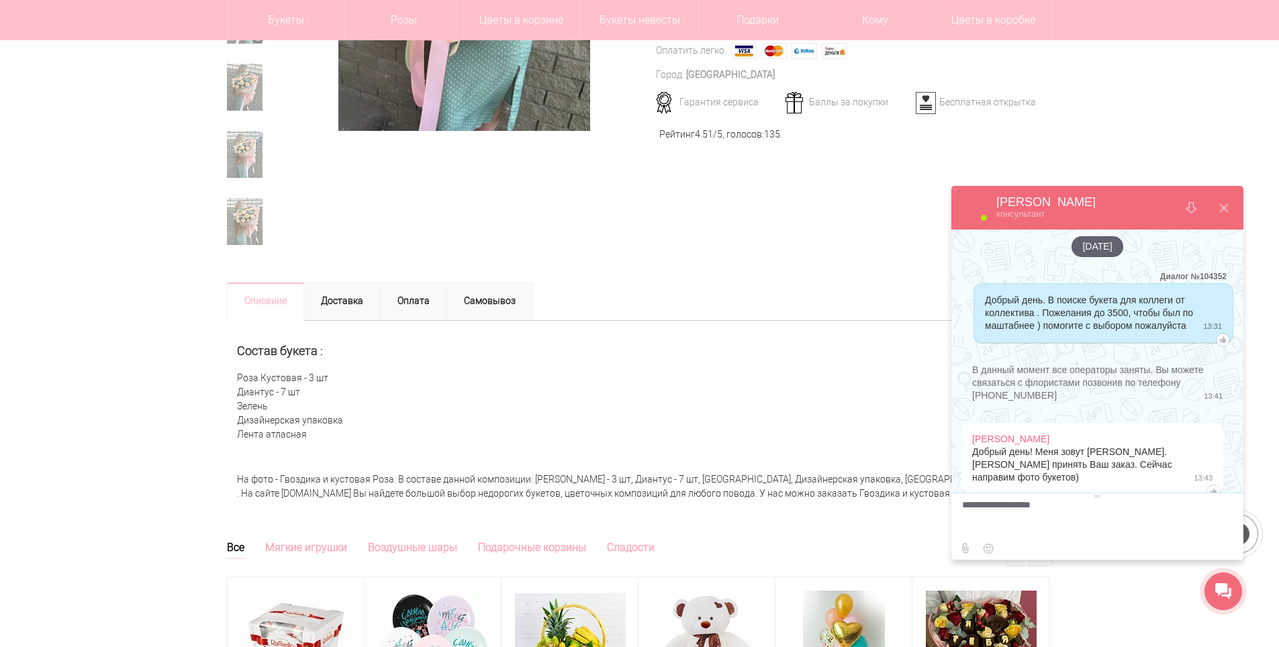
scroll to position [1133, 0]
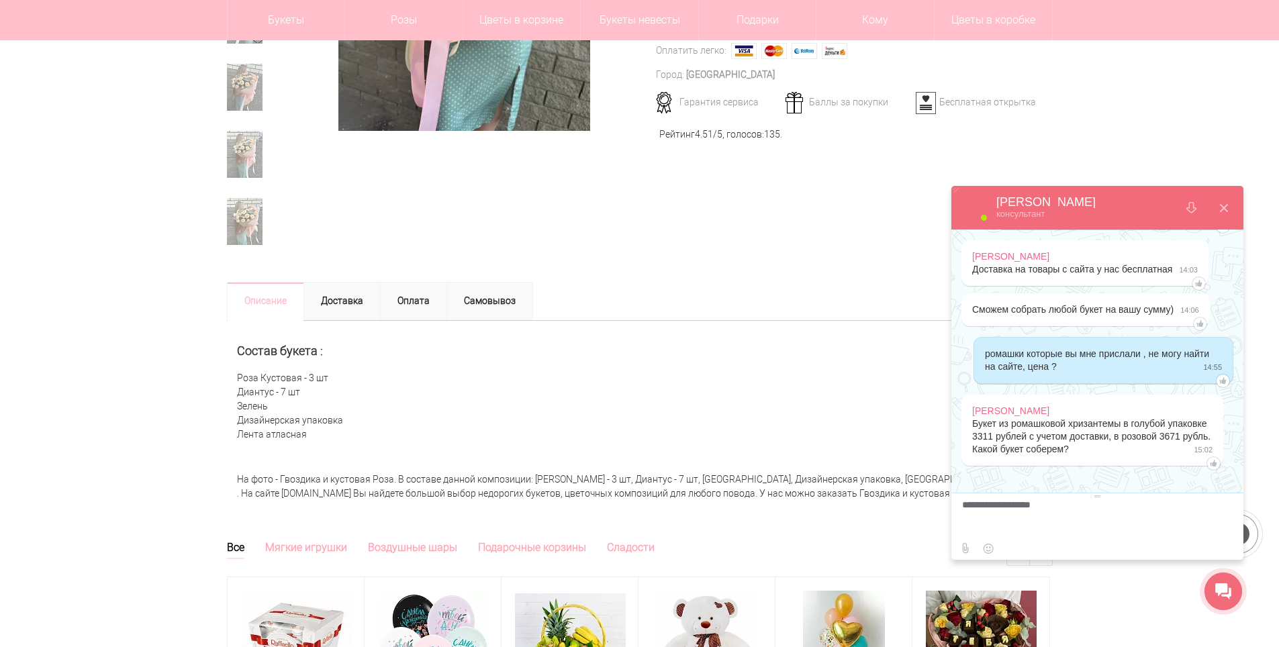
click at [1034, 512] on textarea at bounding box center [1095, 518] width 267 height 36
type textarea "**********"
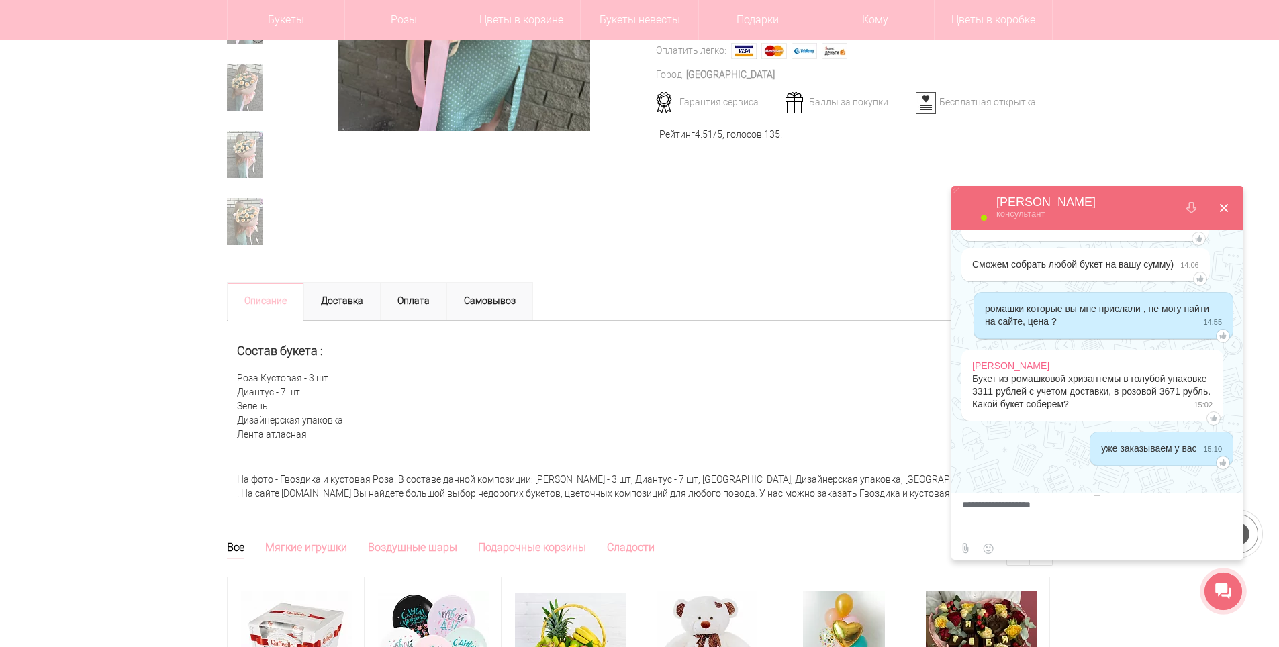
click at [1221, 209] on button at bounding box center [1224, 208] width 32 height 32
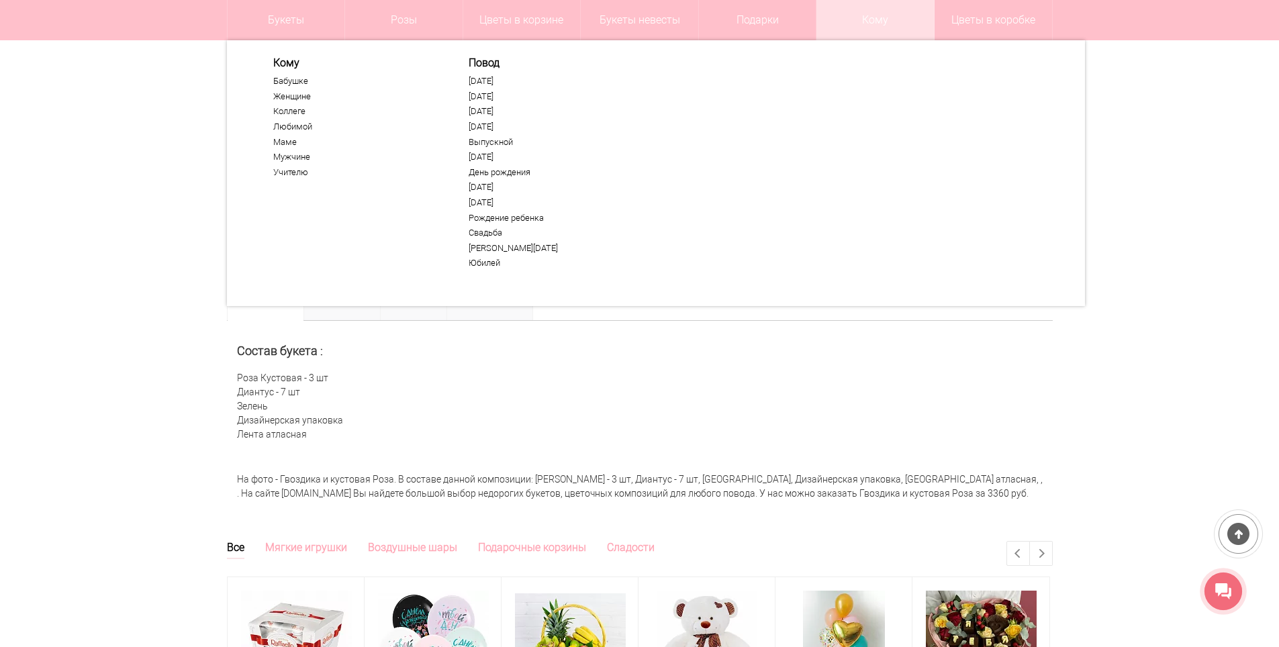
scroll to position [0, 0]
